Goal: Information Seeking & Learning: Find specific fact

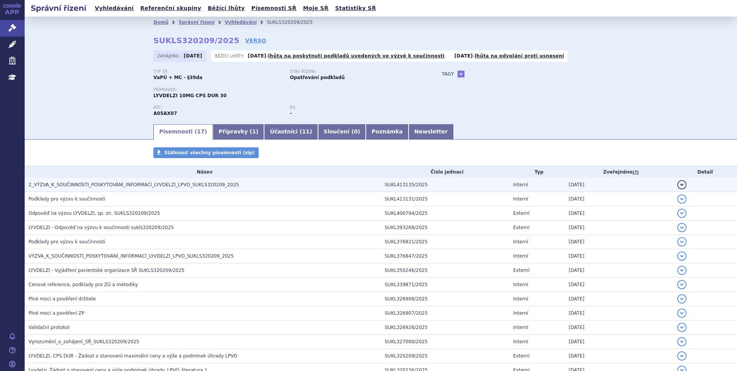
click at [106, 185] on span "2_VÝZVA_K_SOUČINNOSTI_POSKYTOVÁNÍ_INFORMACÍ_LYVDELZI_LPVO_SUKLS320209_2025" at bounding box center [134, 184] width 210 height 5
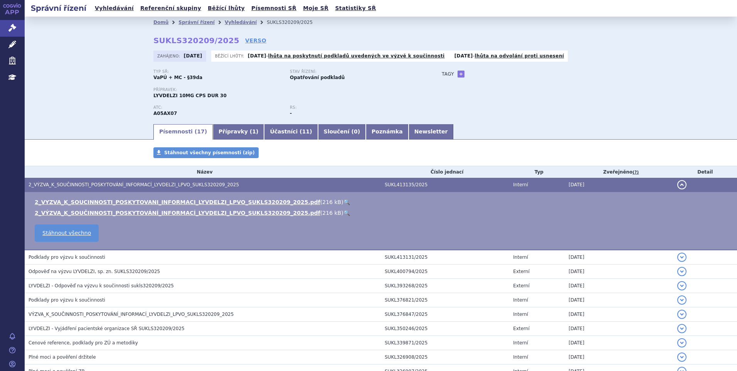
click at [343, 202] on link "🔍" at bounding box center [346, 202] width 7 height 6
click at [409, 132] on link "Newsletter" at bounding box center [431, 131] width 45 height 15
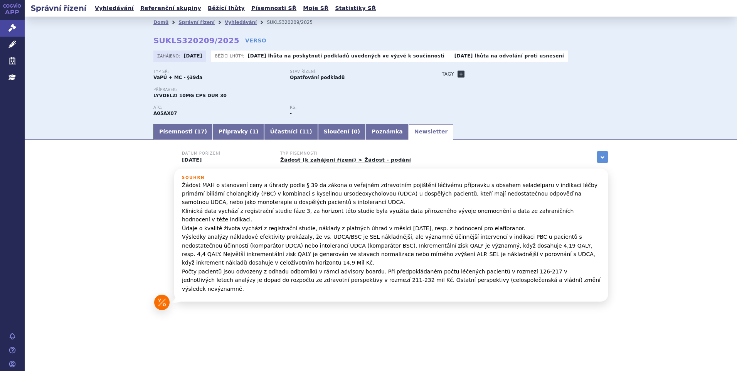
click at [461, 73] on link "+" at bounding box center [461, 74] width 7 height 7
click at [477, 74] on span at bounding box center [496, 74] width 56 height 10
type input "primární biliární cholangitida"
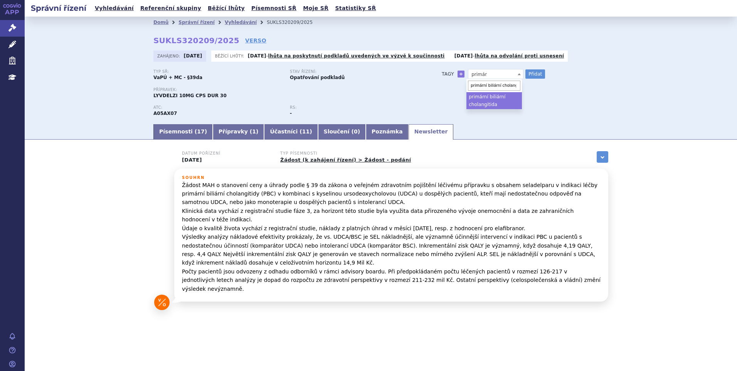
select select "primární biliární cholangitida"
click at [534, 76] on button "Přidat" at bounding box center [535, 73] width 20 height 9
select select
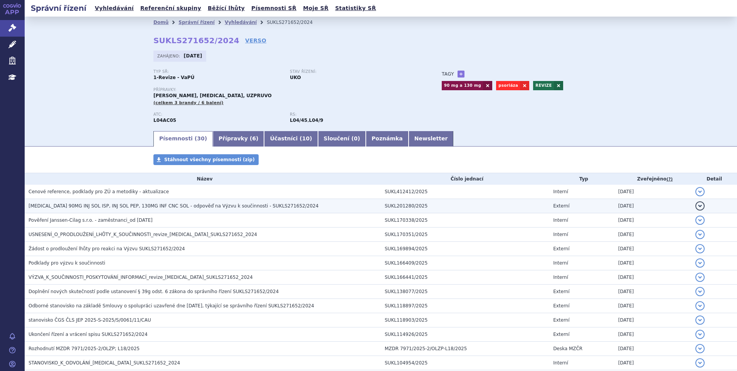
click at [135, 208] on span "STELARA 90MG INJ SOL ISP, INJ SOL PEP, 130MG INF CNC SOL - odpověď na Výzvu k s…" at bounding box center [174, 205] width 290 height 5
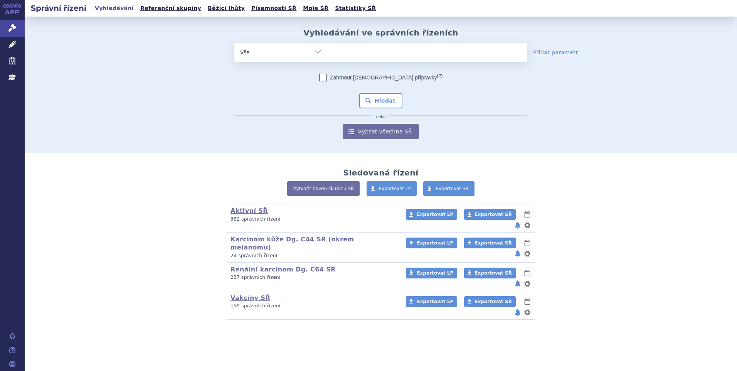
click at [340, 50] on ul at bounding box center [427, 51] width 200 height 16
click at [327, 50] on select at bounding box center [327, 51] width 0 height 19
paste input "SUKLS141142/2024"
type input "SUKLS141142/2024"
select select "SUKLS141142/2024"
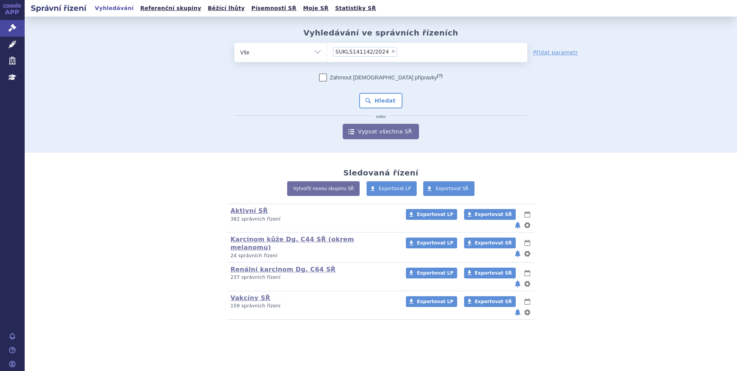
click at [374, 93] on div "Zahrnout bratrské přípravky (?) * Pozor, hledání dle vyhledávacího parametru In…" at bounding box center [380, 107] width 293 height 66
click at [374, 94] on button "Hledat" at bounding box center [381, 100] width 44 height 15
